Goal: Task Accomplishment & Management: Manage account settings

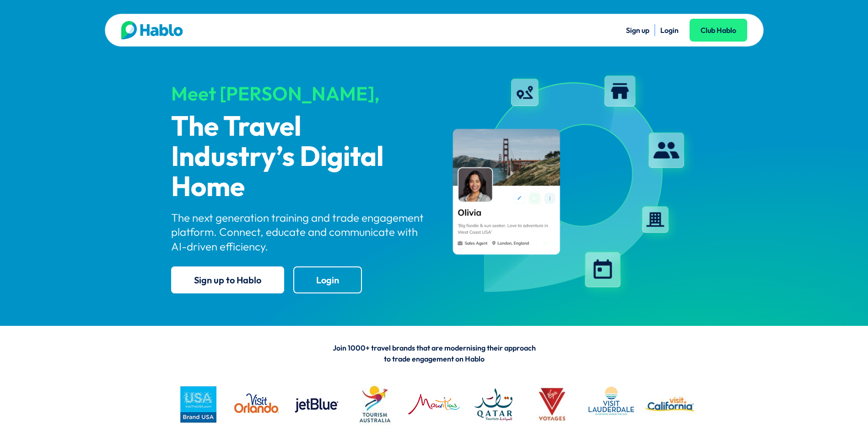
click at [665, 31] on link "Login" at bounding box center [669, 30] width 18 height 9
click at [670, 30] on link "Login" at bounding box center [669, 30] width 18 height 9
click at [673, 31] on link "Login" at bounding box center [669, 30] width 18 height 9
